Goal: Check status

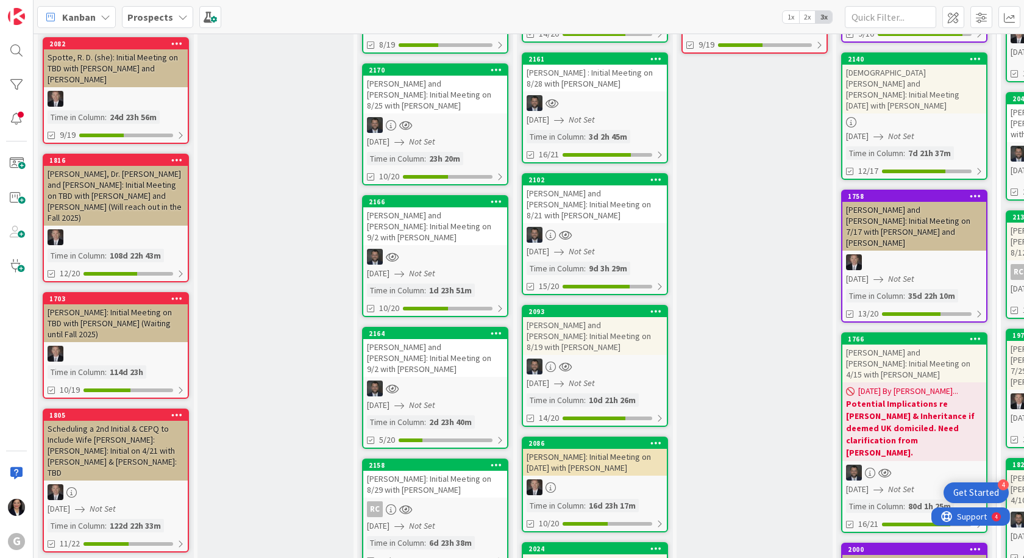
click at [435, 471] on div "[PERSON_NAME]: Initial Meeting on 8/29 with [PERSON_NAME]" at bounding box center [435, 484] width 144 height 27
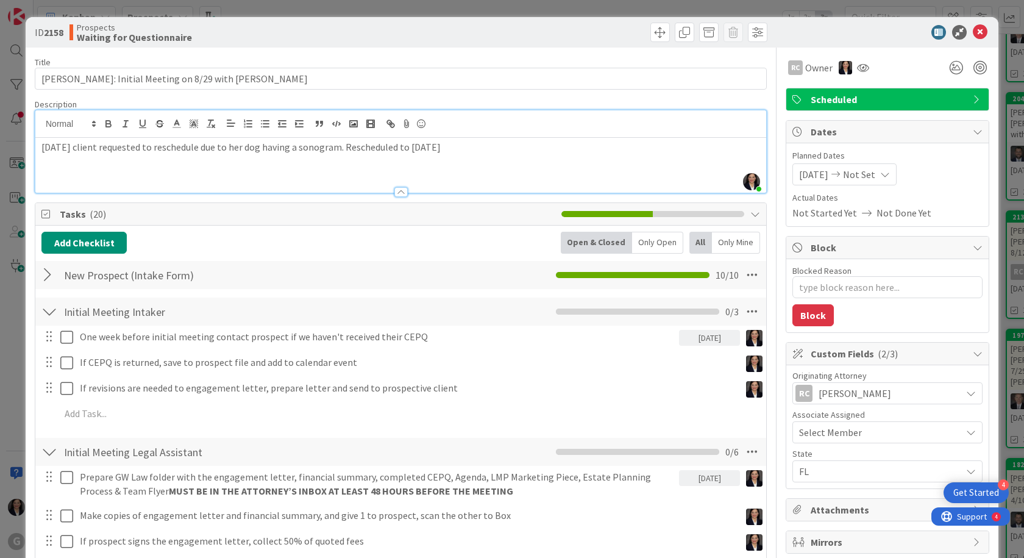
click at [38, 127] on div "[PERSON_NAME] just joined [DATE] client requested to reschedule due to her dog …" at bounding box center [400, 151] width 731 height 82
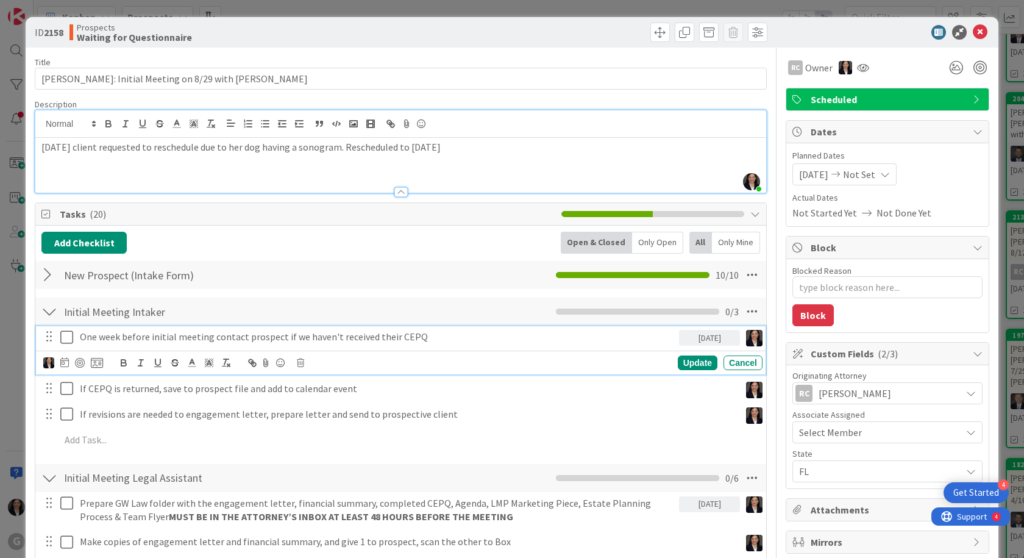
click at [63, 339] on icon at bounding box center [69, 337] width 18 height 15
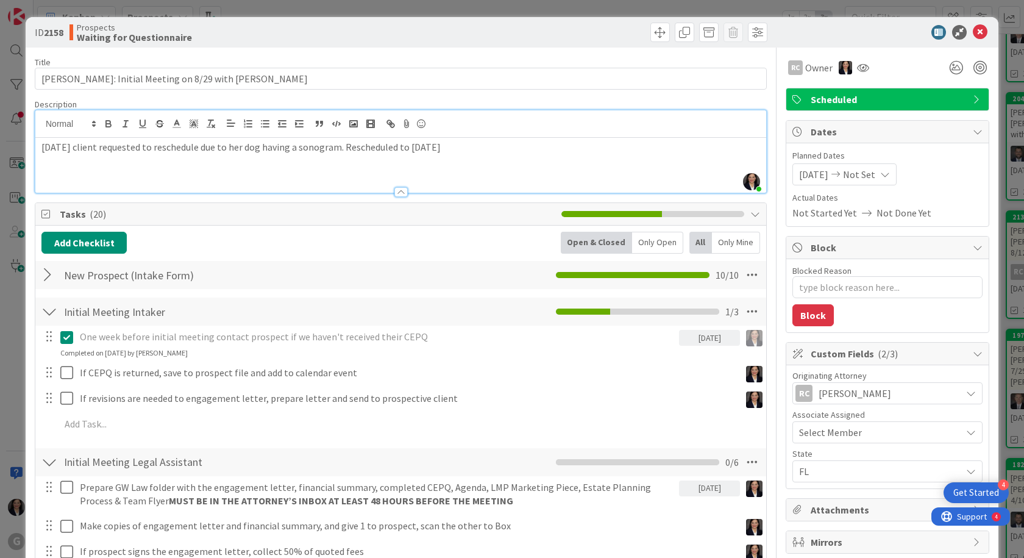
click at [41, 152] on p "[DATE] client requested to reschedule due to her dog having a sonogram. Resched…" at bounding box center [400, 147] width 719 height 14
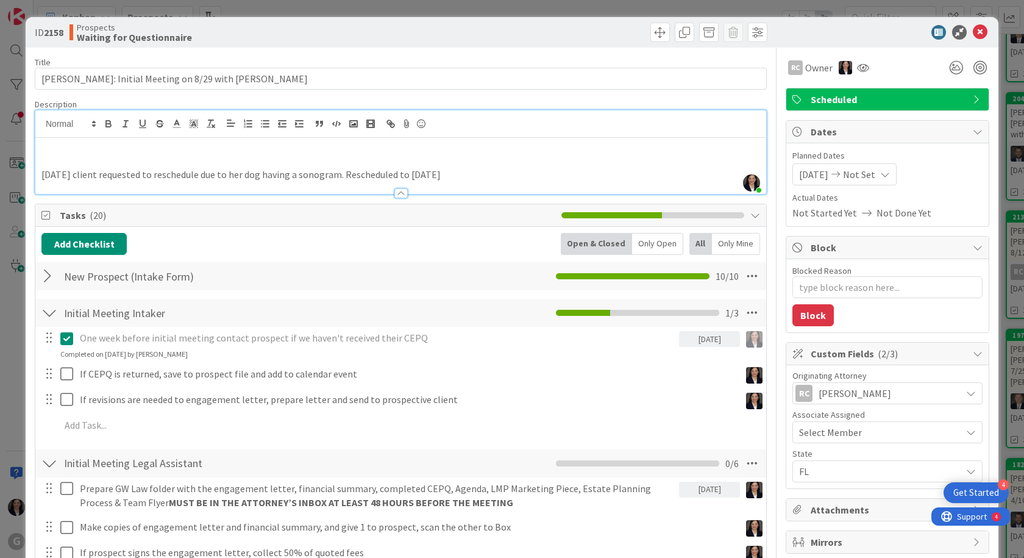
click at [48, 137] on div at bounding box center [400, 123] width 731 height 27
type textarea "x"
click at [51, 148] on p at bounding box center [400, 147] width 719 height 14
type textarea "x"
drag, startPoint x: 967, startPoint y: 29, endPoint x: 961, endPoint y: 26, distance: 6.8
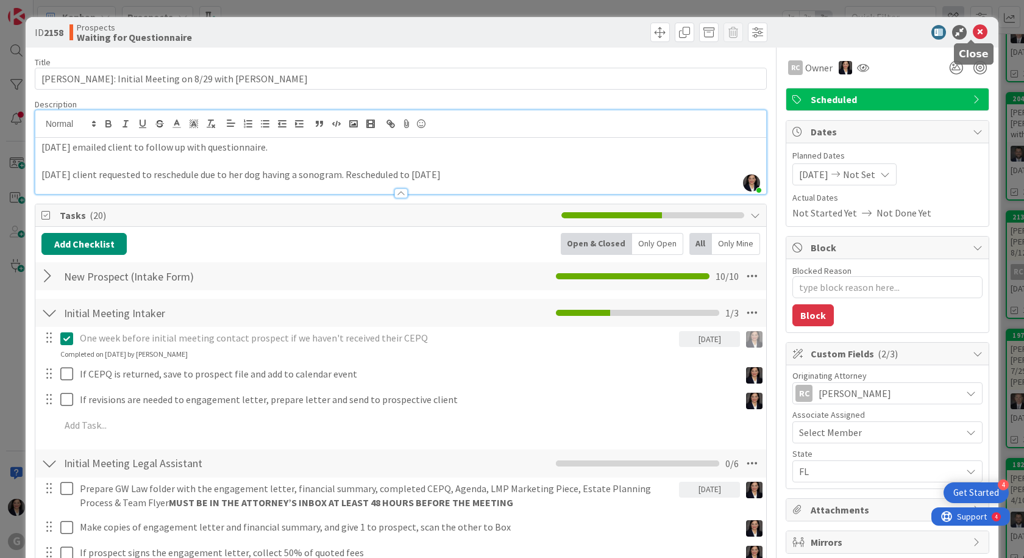
click at [973, 26] on icon at bounding box center [980, 32] width 15 height 15
